Goal: Information Seeking & Learning: Learn about a topic

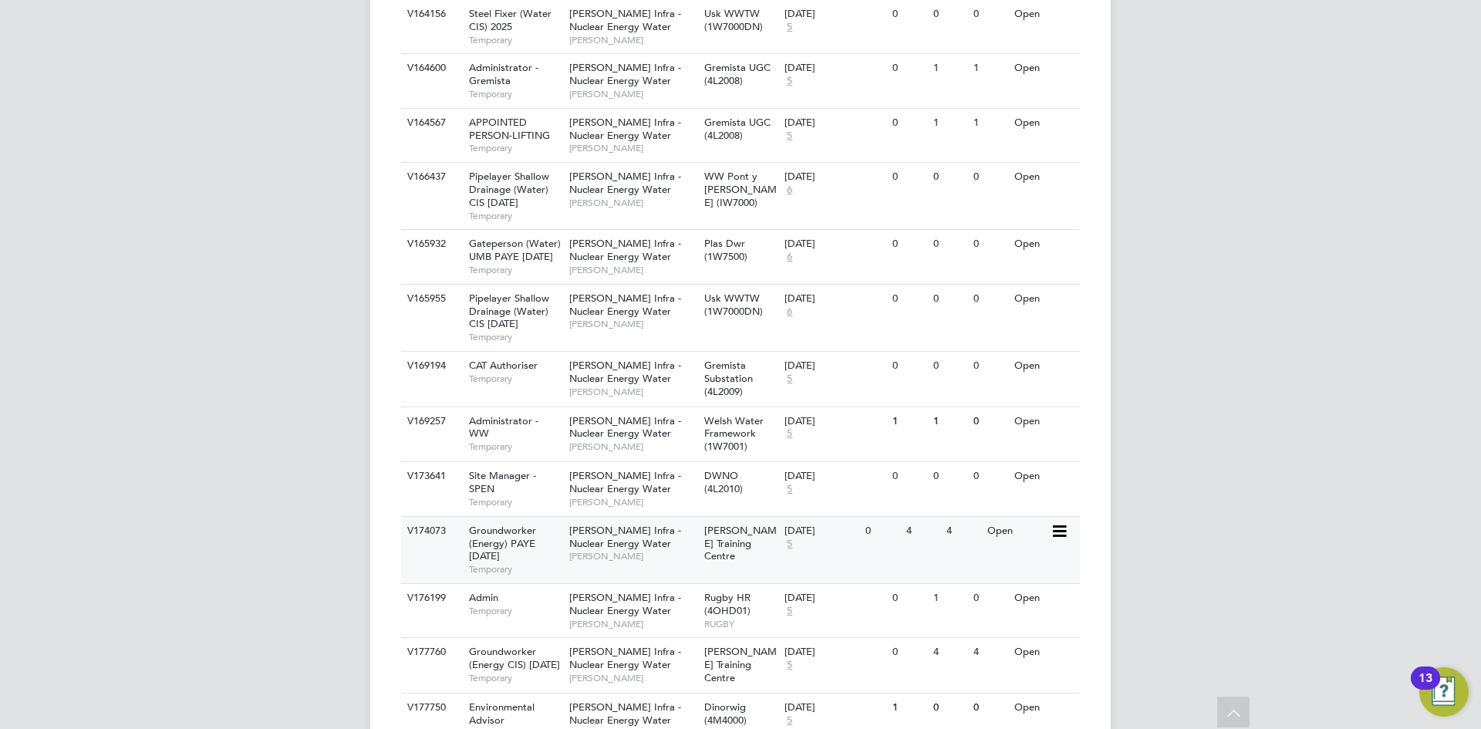
scroll to position [1270, 0]
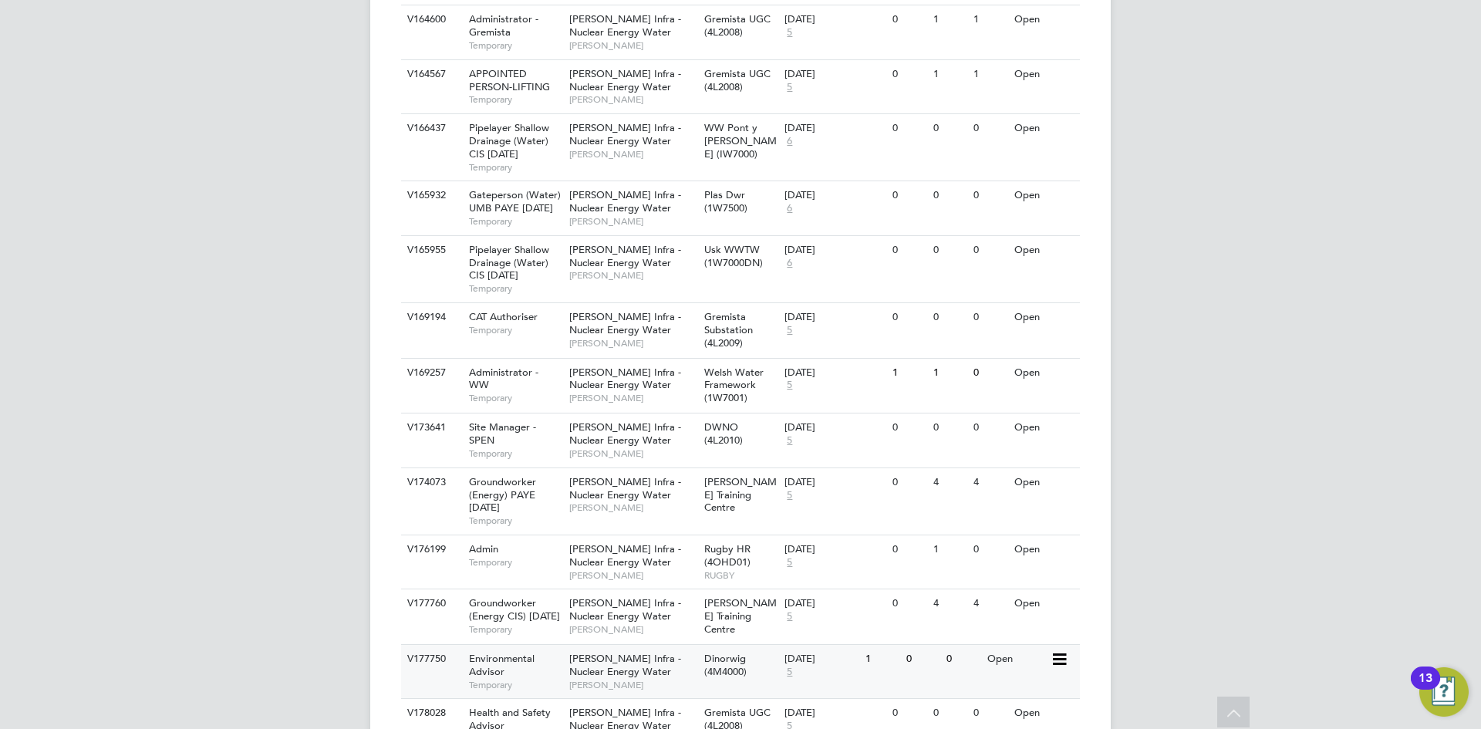
click at [508, 645] on div "Environmental Advisor Temporary" at bounding box center [511, 671] width 108 height 53
click at [491, 706] on span "Health and Safety Advisor" at bounding box center [510, 719] width 82 height 26
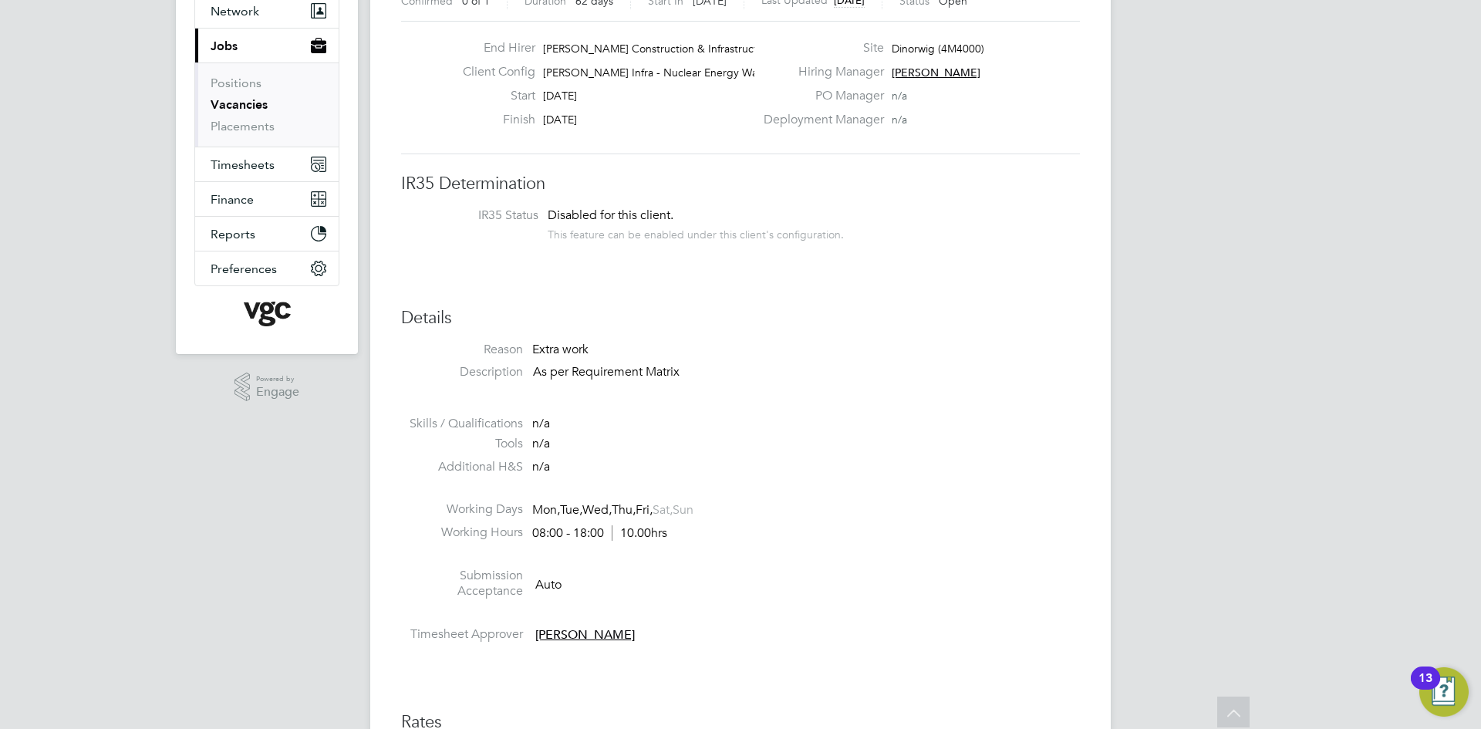
scroll to position [154, 0]
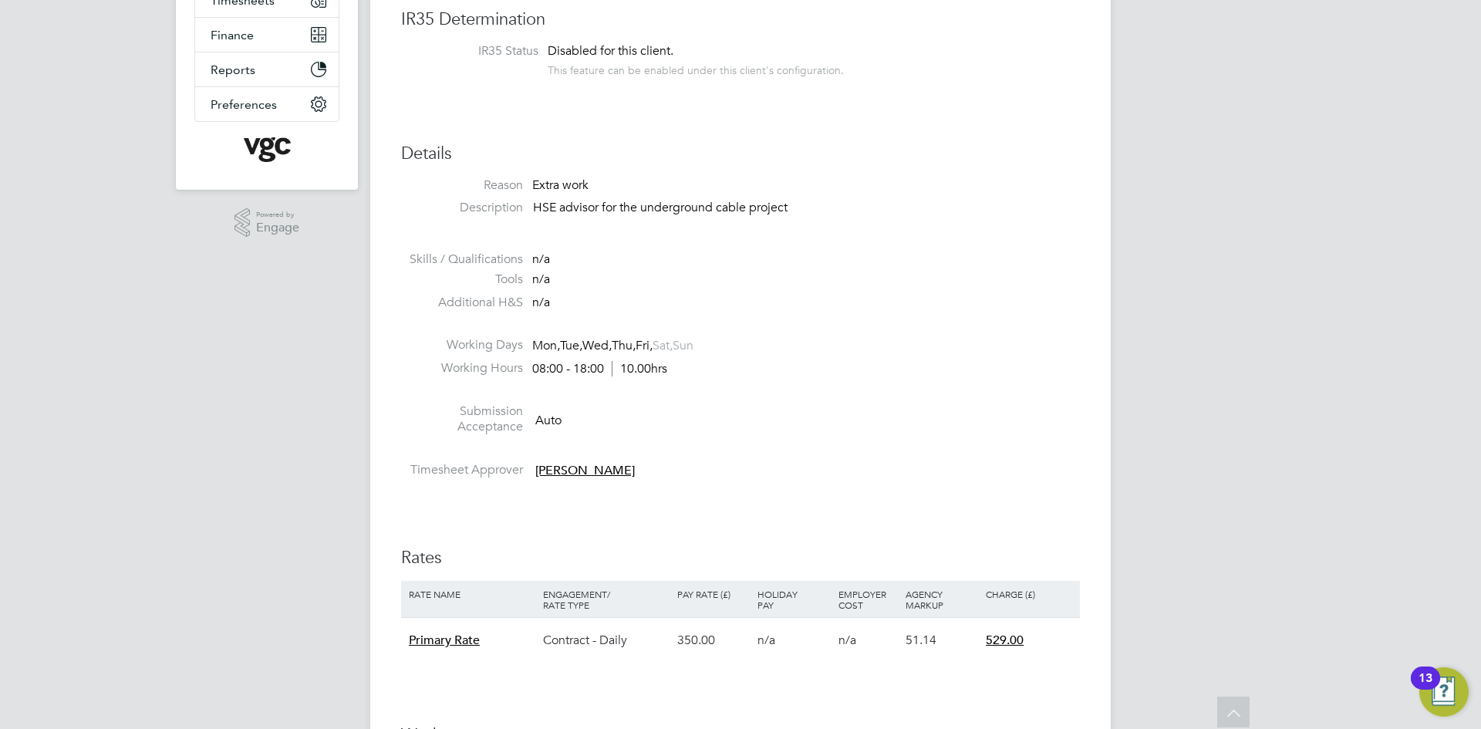
scroll to position [154, 0]
